Goal: Navigation & Orientation: Find specific page/section

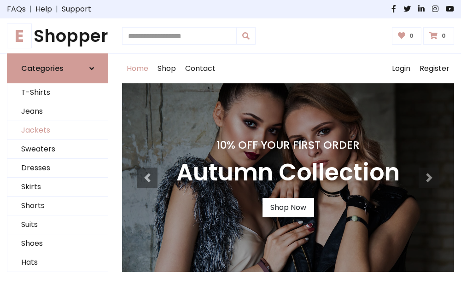
click at [58, 131] on link "Jackets" at bounding box center [57, 130] width 100 height 19
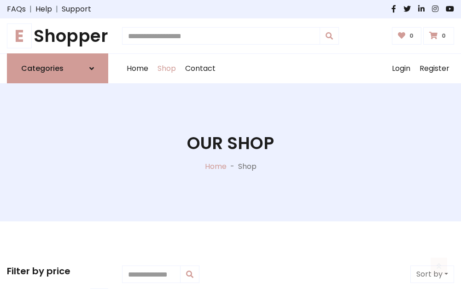
scroll to position [416, 0]
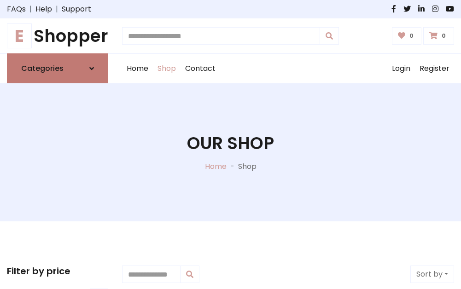
click at [58, 69] on h6 "Categories" at bounding box center [42, 68] width 42 height 9
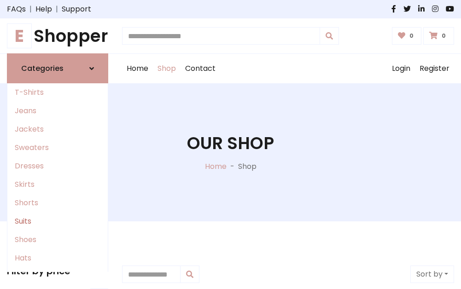
click at [58, 221] on link "Suits" at bounding box center [57, 221] width 100 height 18
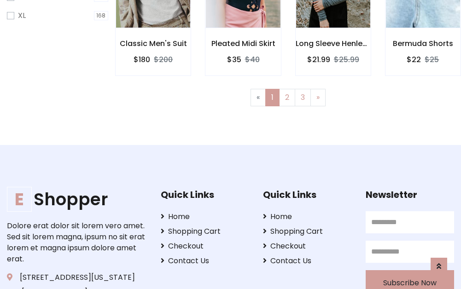
scroll to position [618, 0]
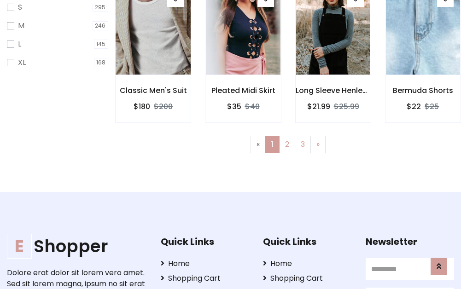
click at [153, 37] on img at bounding box center [153, 29] width 89 height 221
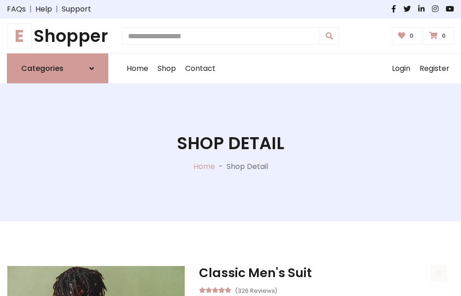
scroll to position [860, 0]
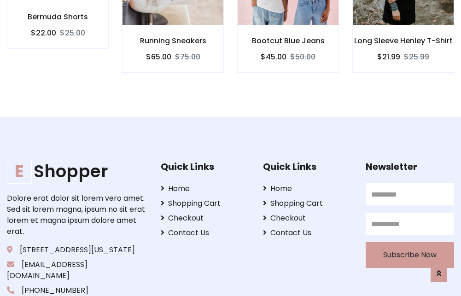
scroll to position [860, 0]
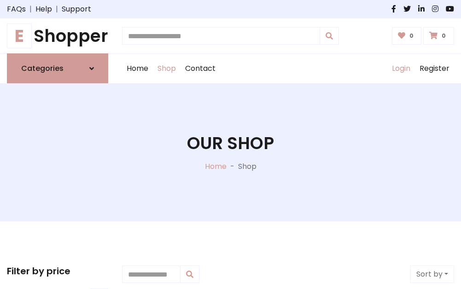
click at [401, 69] on link "Login" at bounding box center [401, 68] width 28 height 29
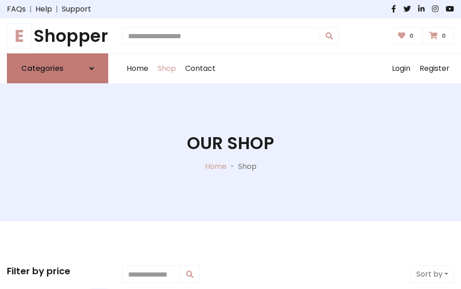
click at [92, 69] on icon at bounding box center [91, 68] width 5 height 7
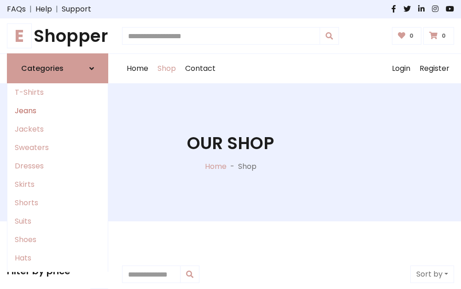
click at [58, 111] on link "Jeans" at bounding box center [57, 111] width 100 height 18
